Goal: Information Seeking & Learning: Learn about a topic

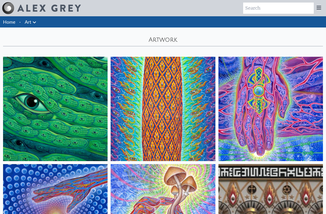
click at [218, 106] on img at bounding box center [270, 109] width 104 height 104
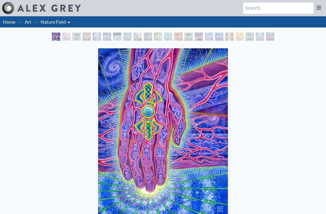
click at [93, 36] on div "Person Planet" at bounding box center [97, 37] width 8 height 8
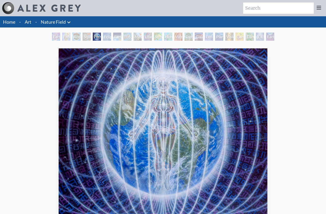
click at [162, 37] on div "Symbiosis: Gall Wasp & Oak Tree" at bounding box center [158, 37] width 8 height 8
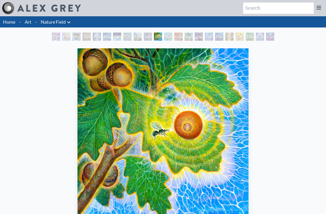
click at [193, 37] on div "Tree & Person" at bounding box center [188, 37] width 8 height 8
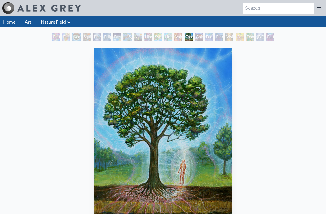
click at [207, 37] on div "Eco-Atlas" at bounding box center [209, 37] width 8 height 8
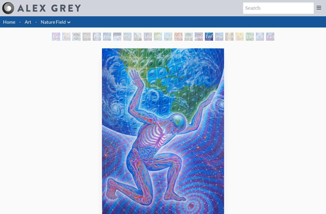
click at [223, 36] on div "Planetary Prayers" at bounding box center [219, 37] width 8 height 8
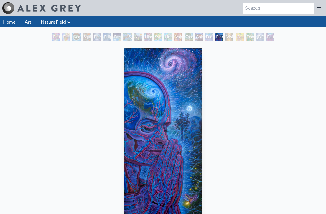
click at [259, 36] on div "Baptism in the Ocean of Awareness" at bounding box center [260, 37] width 8 height 8
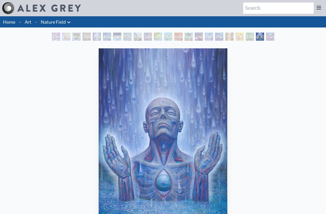
click at [272, 38] on div "Earthmind" at bounding box center [270, 37] width 8 height 8
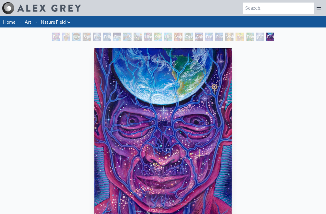
click at [70, 24] on icon at bounding box center [69, 22] width 6 height 6
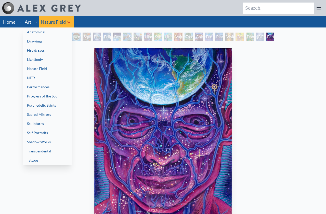
click at [52, 44] on link "Drawings" at bounding box center [47, 41] width 49 height 9
click at [55, 98] on link "Progress of the Soul" at bounding box center [47, 96] width 49 height 9
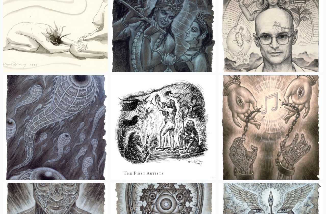
scroll to position [1260, 0]
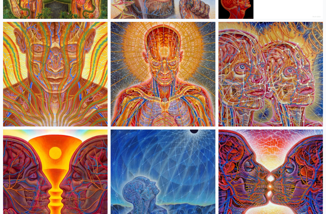
scroll to position [153, 0]
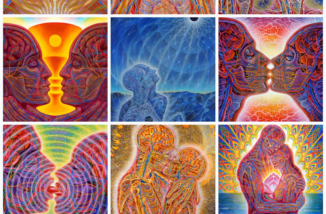
scroll to position [306, 0]
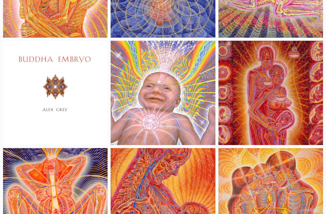
scroll to position [560, 0]
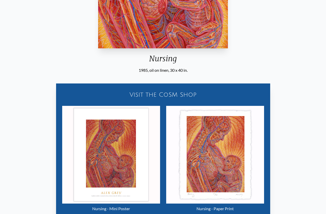
scroll to position [255, 0]
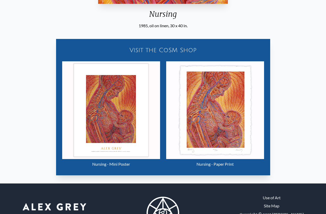
click at [109, 113] on img "20 / 133" at bounding box center [111, 110] width 98 height 98
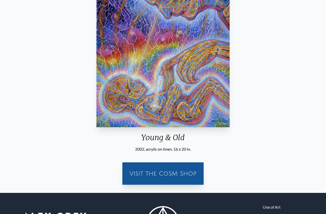
scroll to position [169, 0]
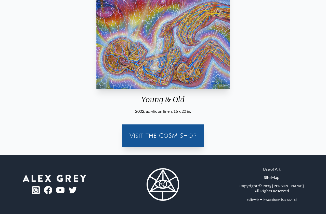
click at [163, 134] on div "Visit the CoSM Shop" at bounding box center [162, 136] width 75 height 16
